Goal: Information Seeking & Learning: Check status

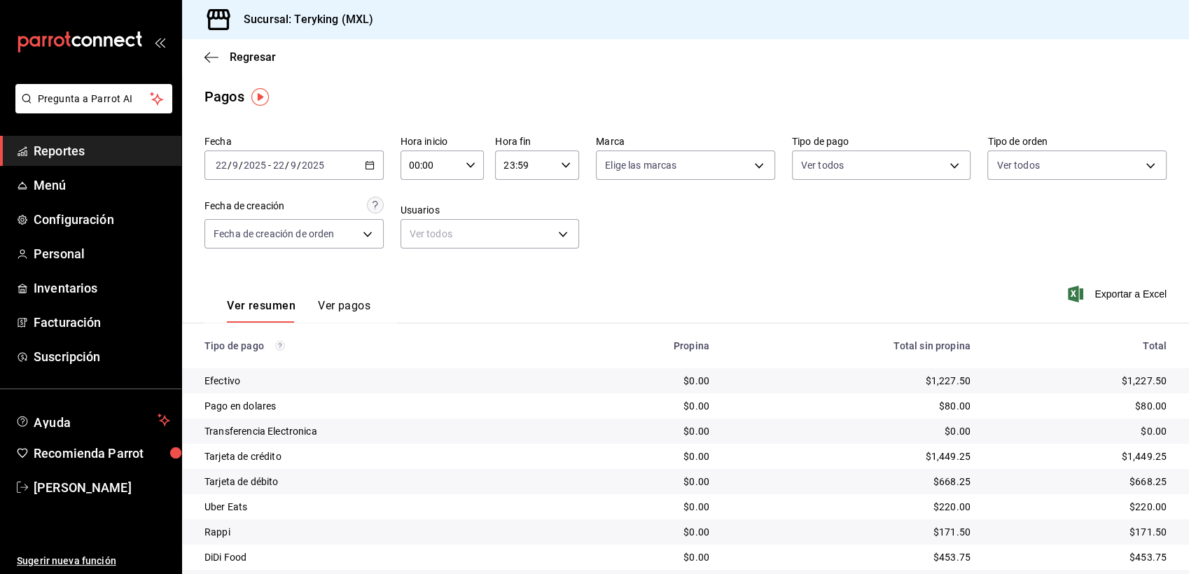
click at [80, 151] on span "Reportes" at bounding box center [102, 150] width 136 height 19
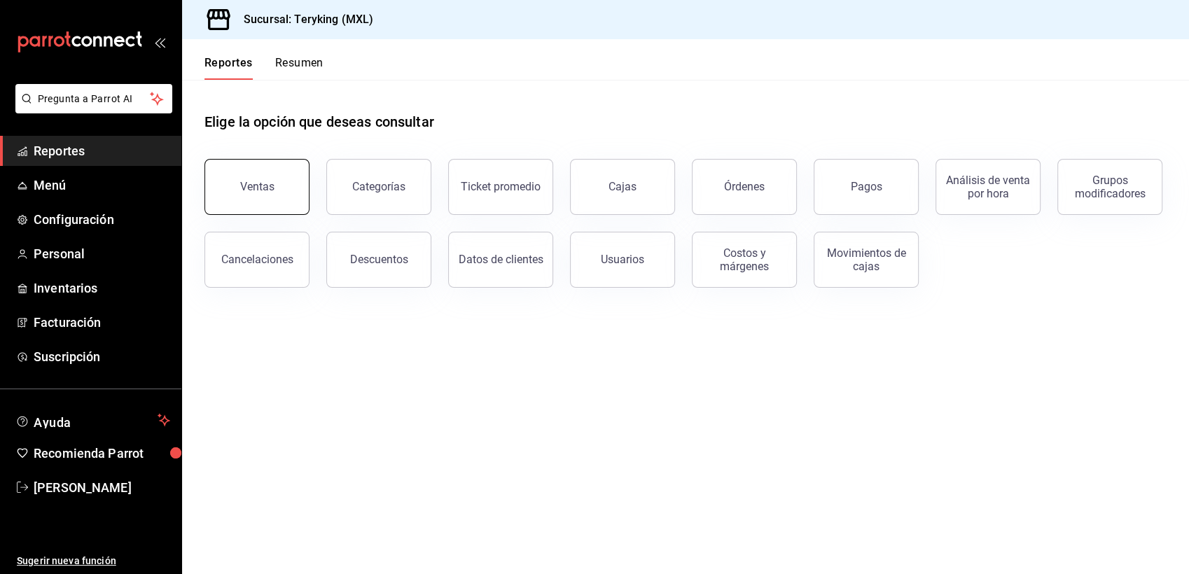
click at [258, 188] on div "Ventas" at bounding box center [257, 186] width 34 height 13
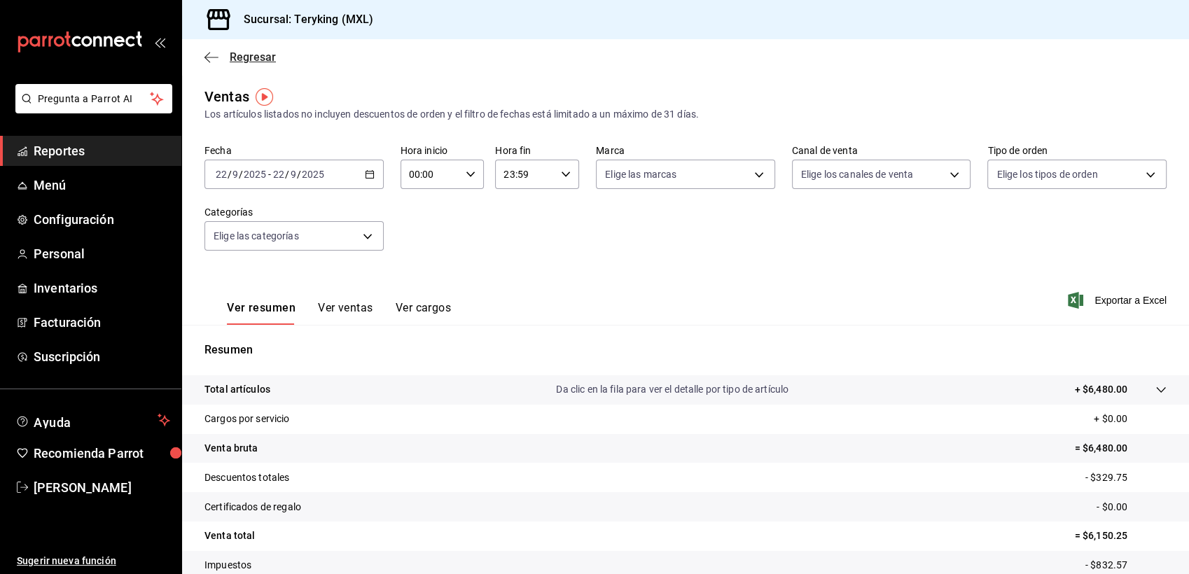
click at [257, 59] on span "Regresar" at bounding box center [253, 56] width 46 height 13
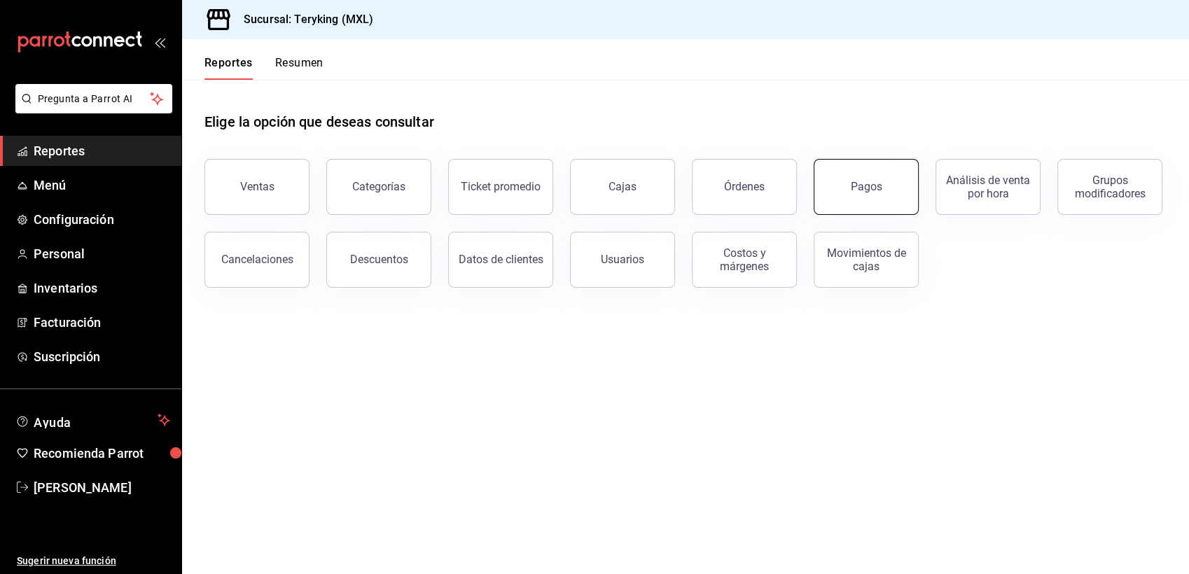
click at [873, 185] on div "Pagos" at bounding box center [865, 186] width 31 height 13
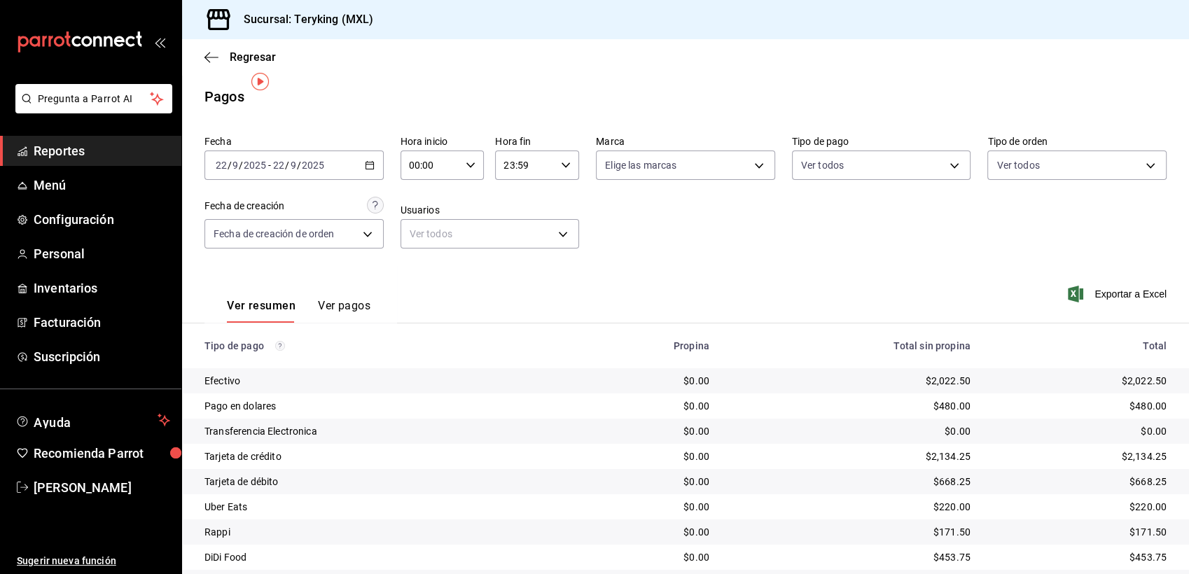
scroll to position [44, 0]
